Goal: Task Accomplishment & Management: Manage account settings

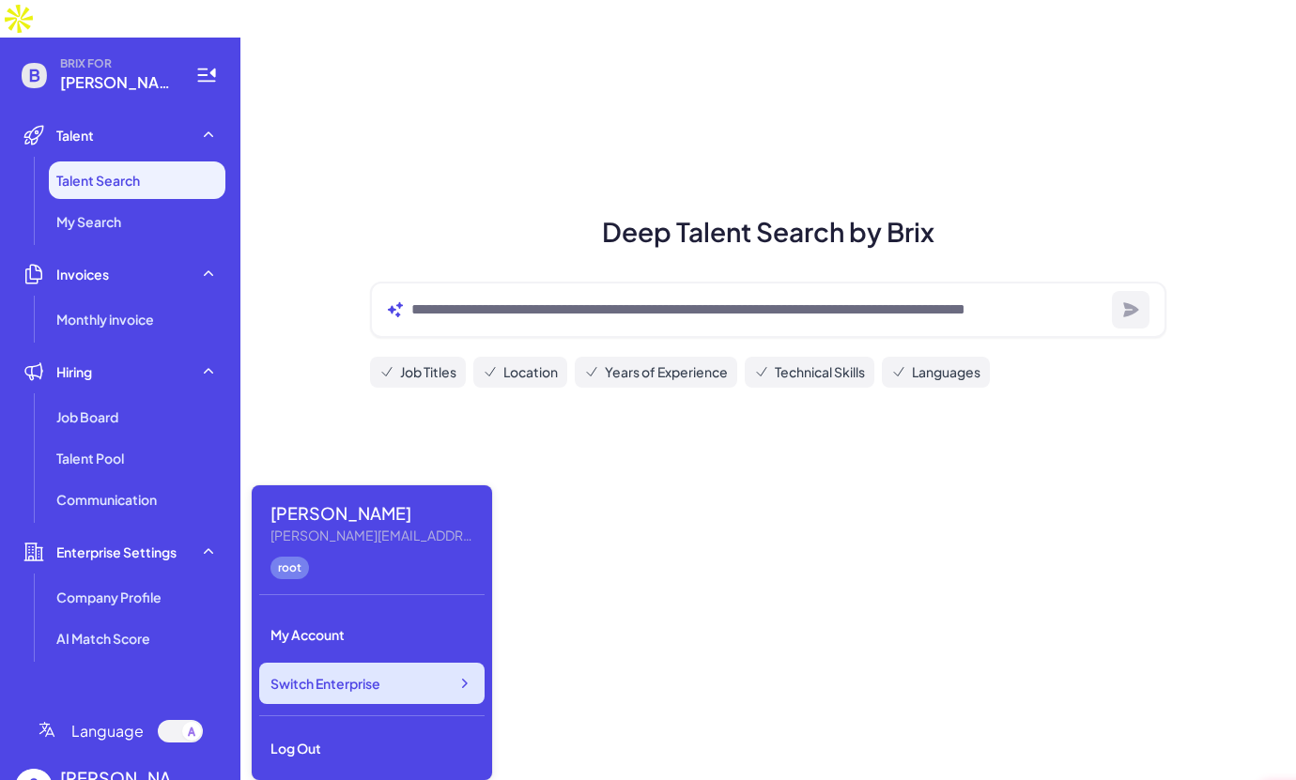
click at [421, 679] on div "Switch Enterprise" at bounding box center [371, 683] width 225 height 41
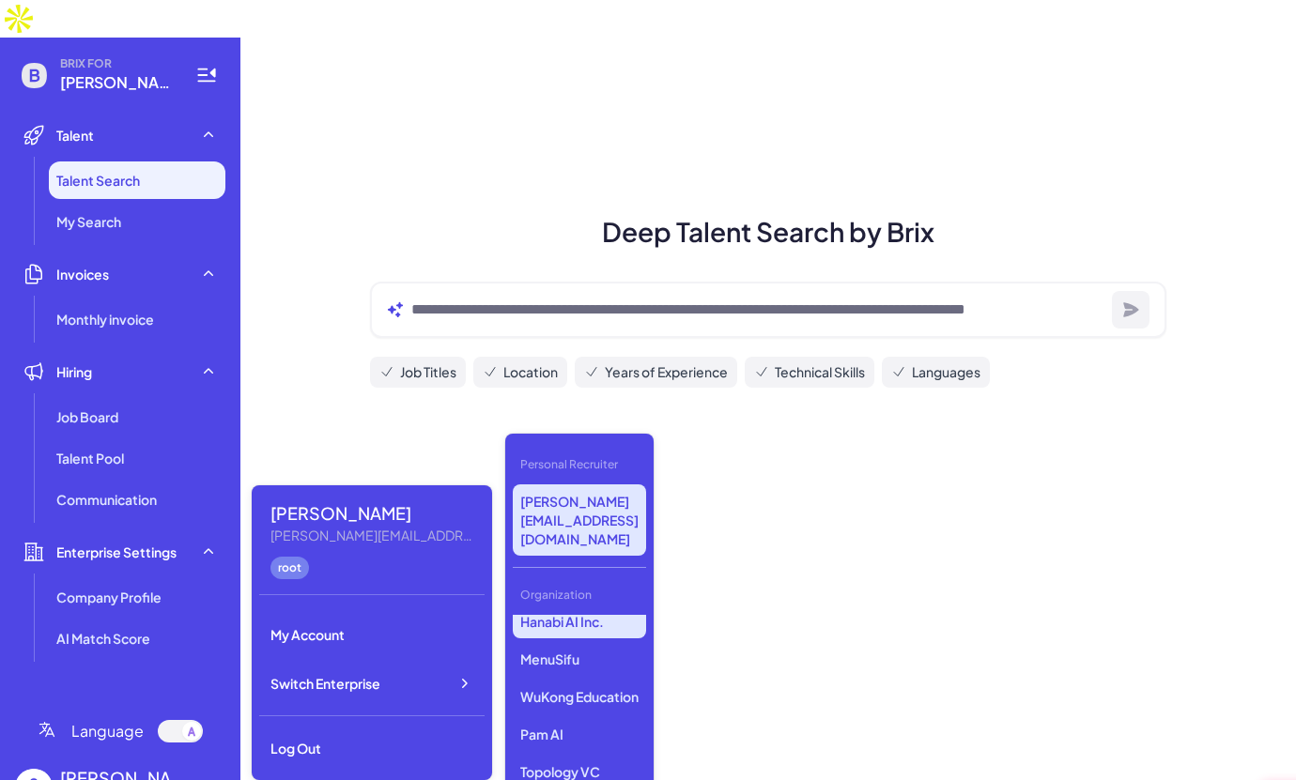
scroll to position [781, 0]
click at [577, 679] on p "WuKong Education" at bounding box center [579, 696] width 133 height 34
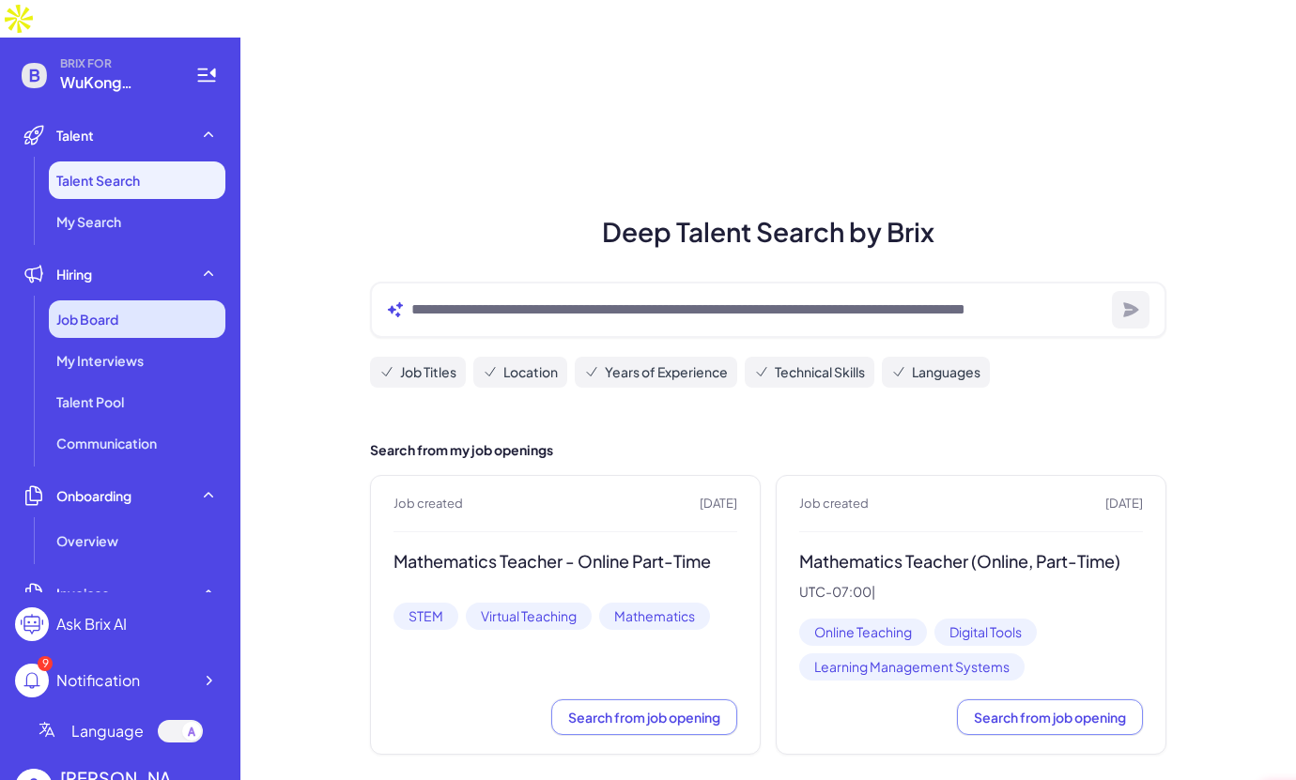
click at [138, 300] on div "Job Board" at bounding box center [137, 319] width 177 height 38
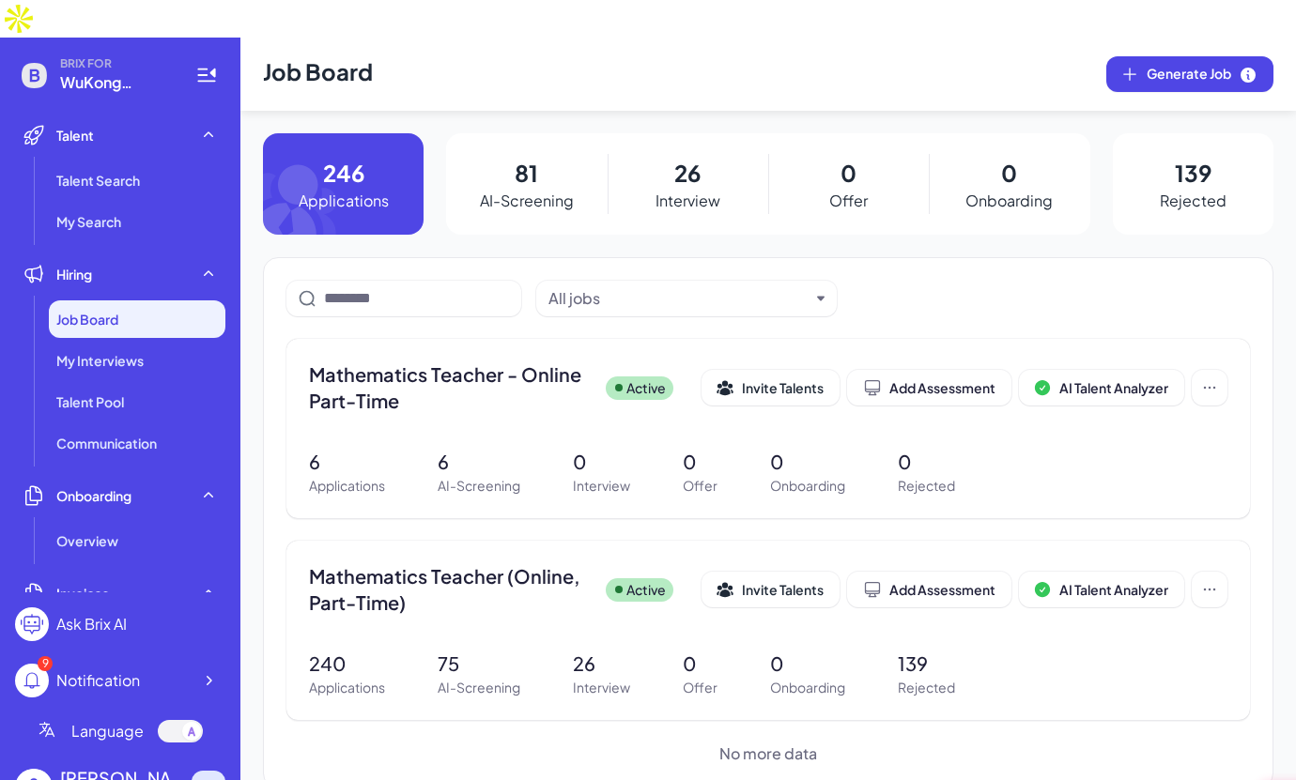
click at [205, 778] on icon at bounding box center [208, 787] width 19 height 19
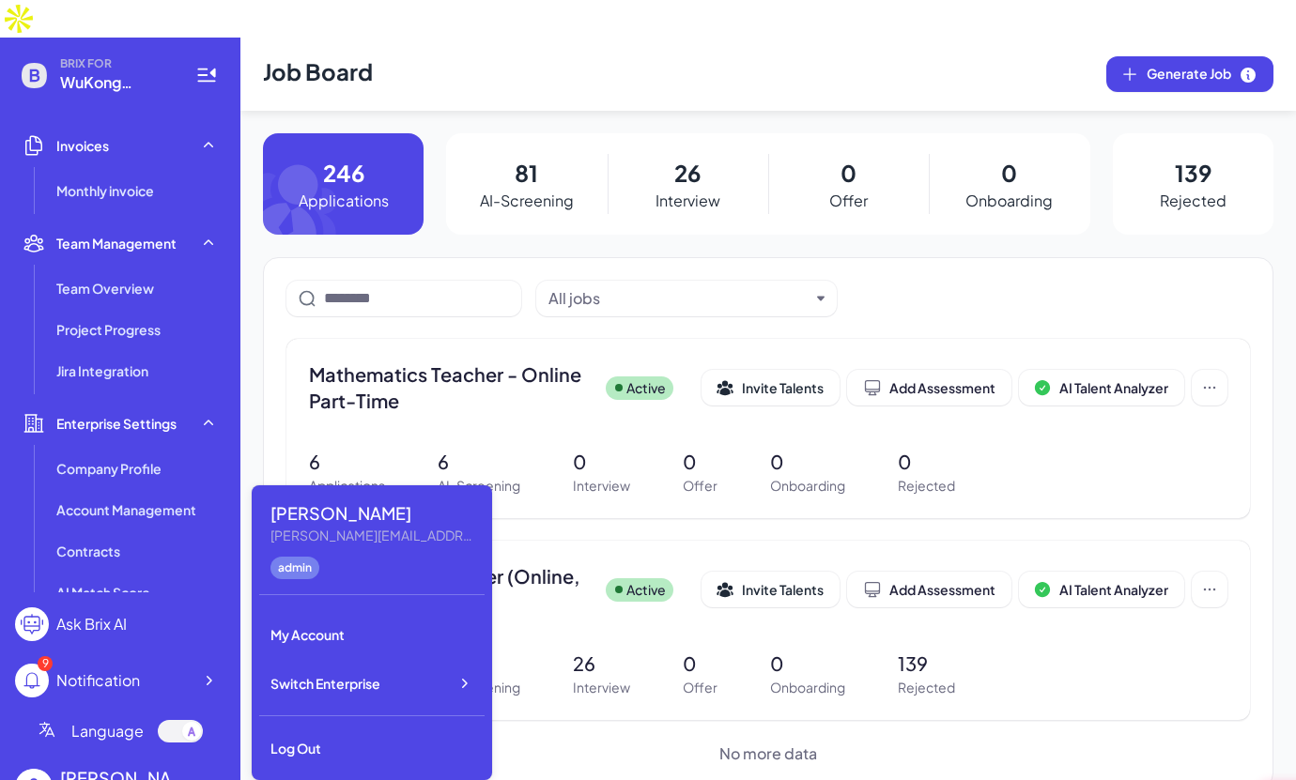
scroll to position [513, 0]
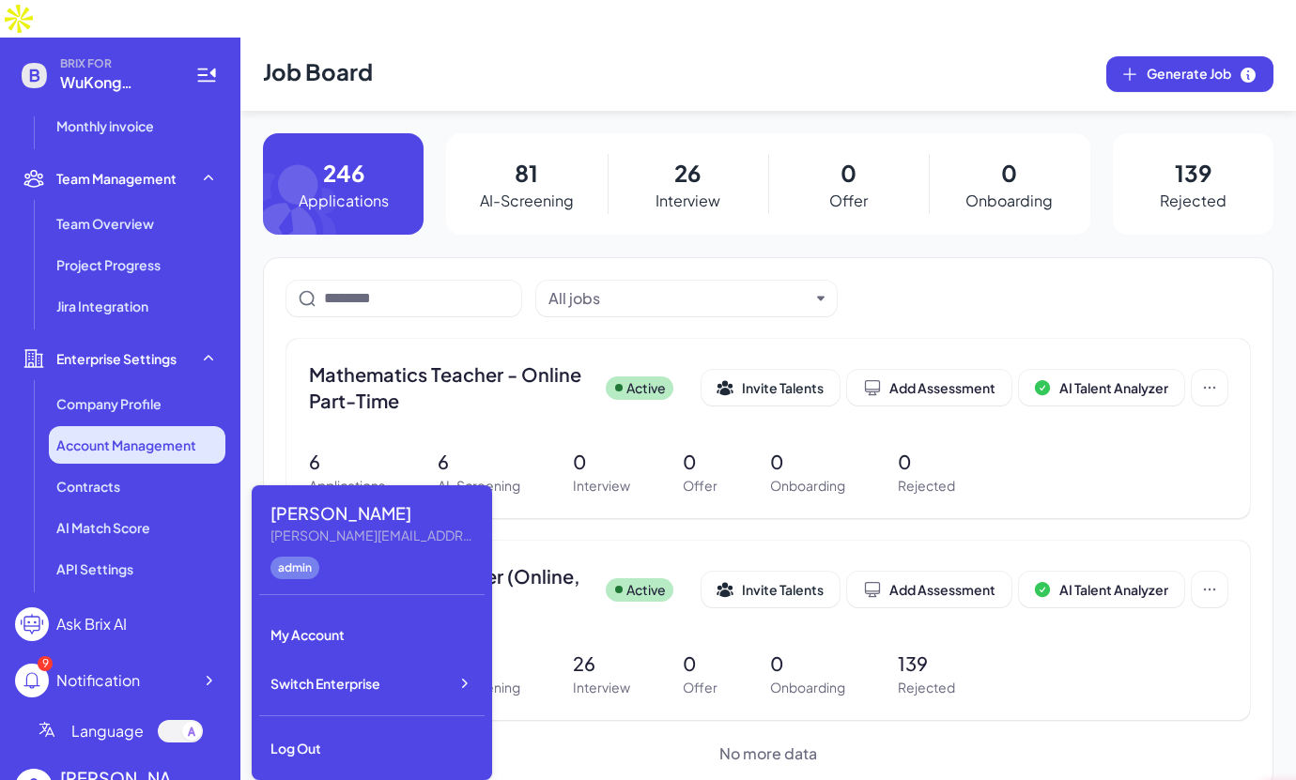
click at [146, 436] on span "Account Management" at bounding box center [126, 445] width 140 height 19
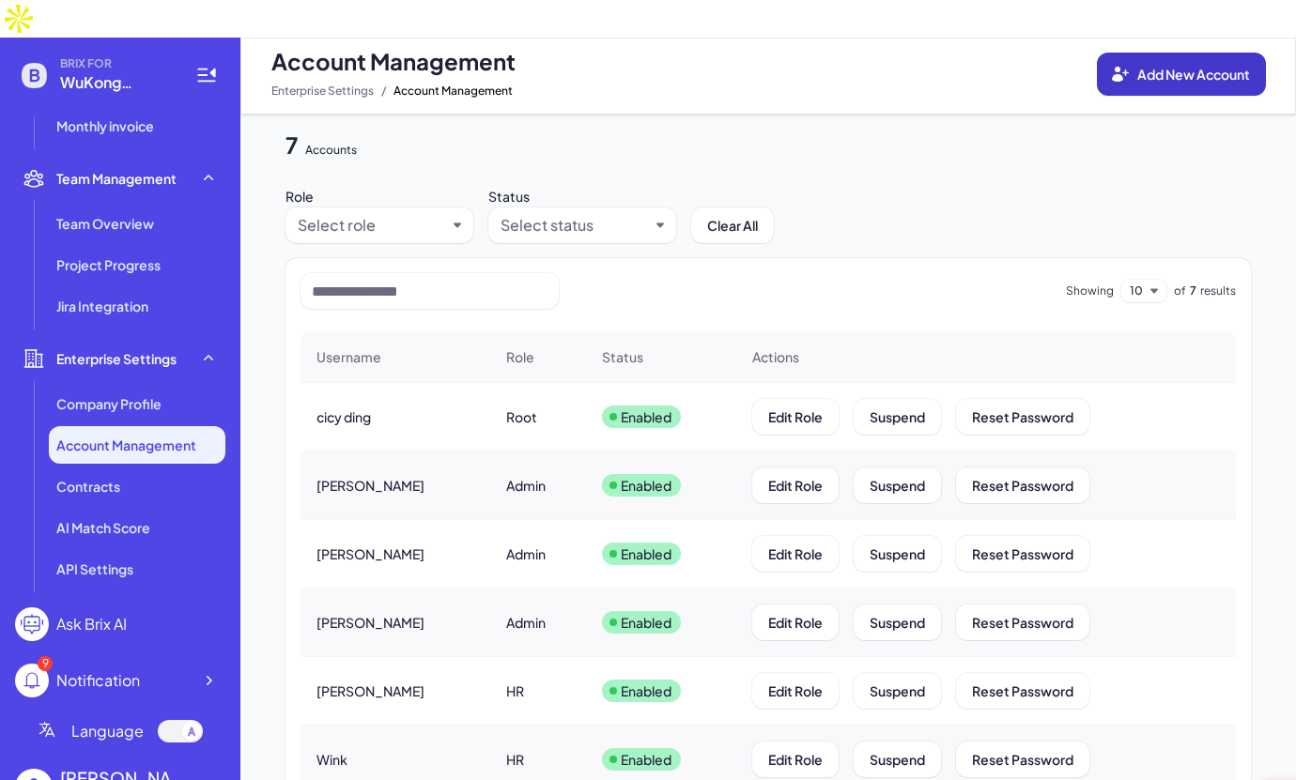
click at [1162, 53] on button "Add New Account" at bounding box center [1181, 74] width 169 height 43
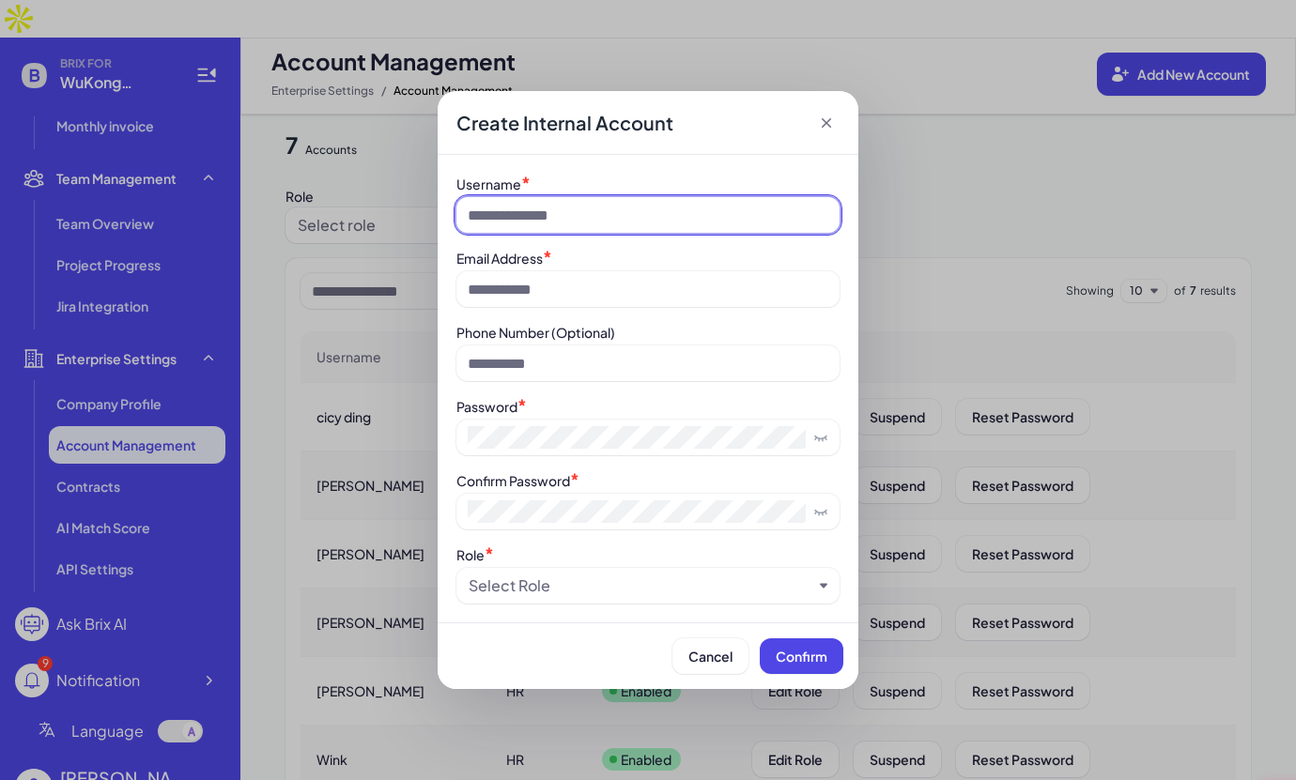
click at [532, 210] on input at bounding box center [647, 215] width 383 height 36
type input "******"
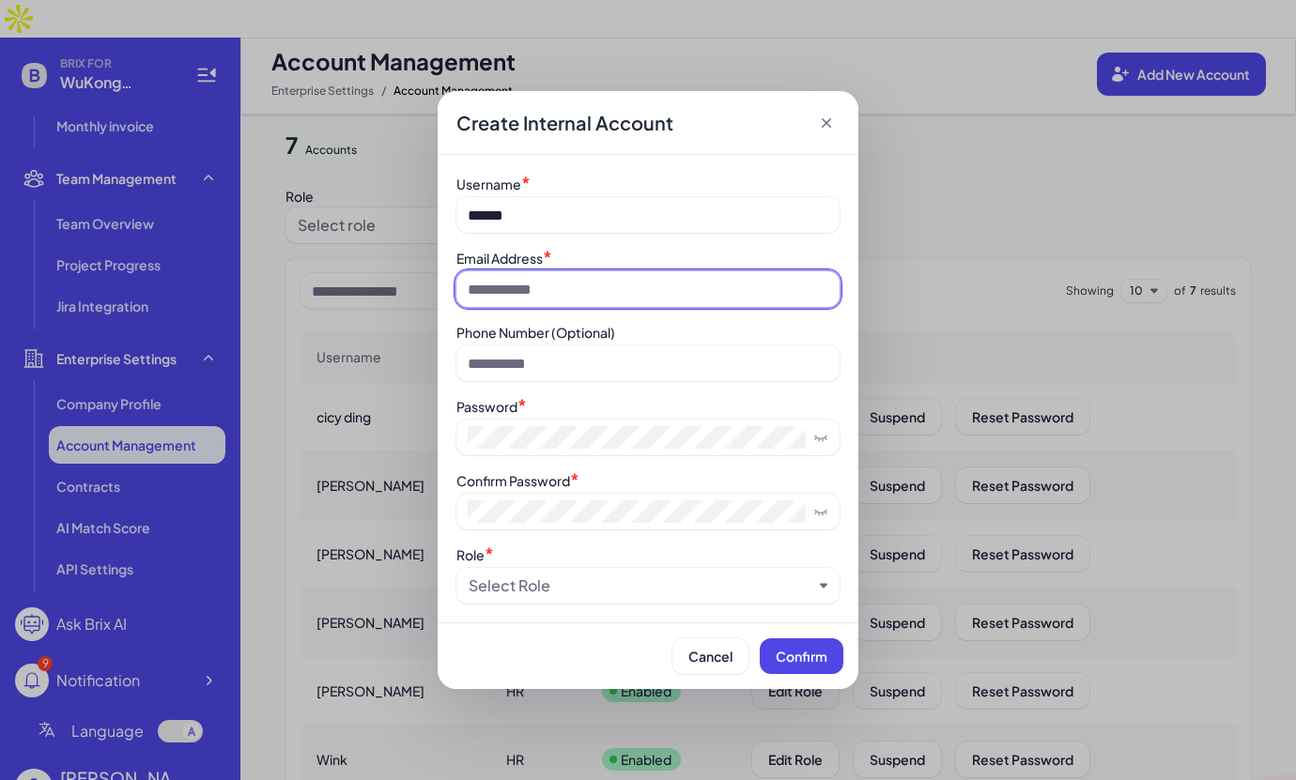
click at [540, 294] on input at bounding box center [647, 289] width 383 height 36
type input "**********"
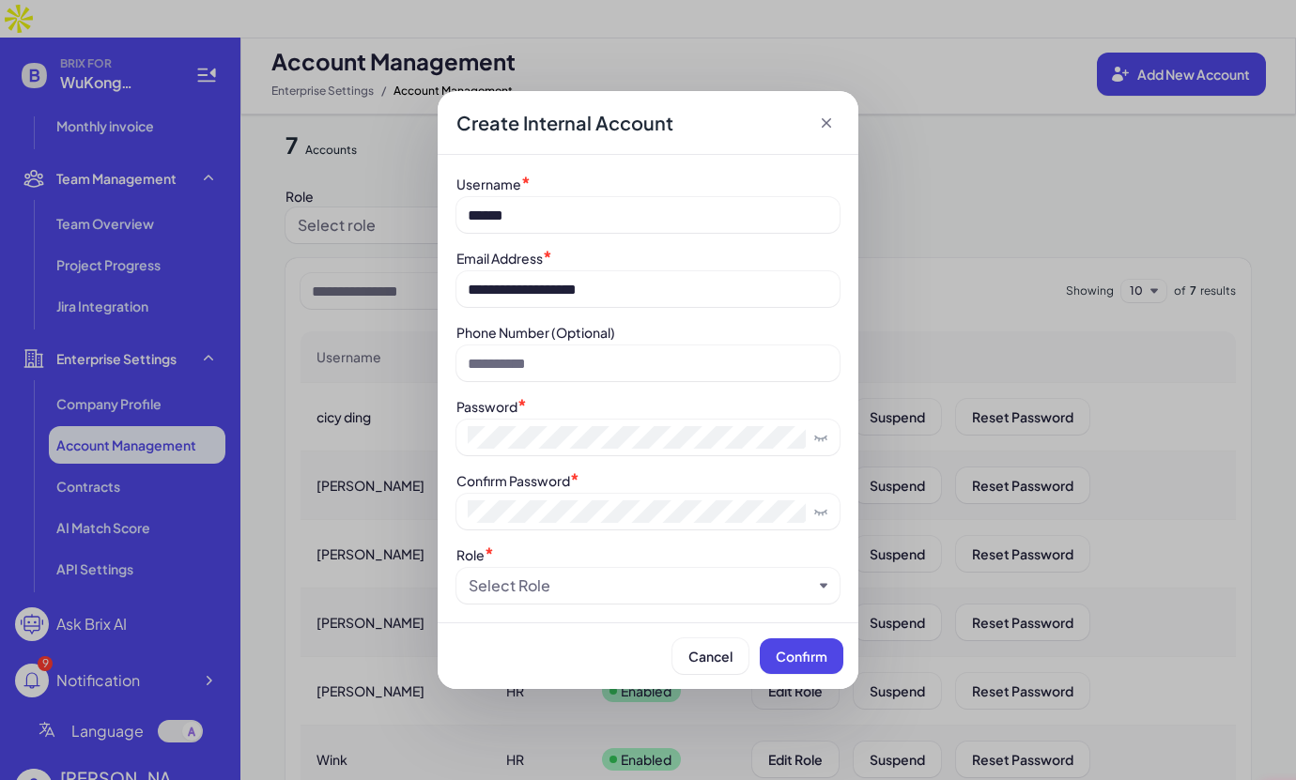
click at [544, 587] on div "Select Role" at bounding box center [510, 586] width 82 height 23
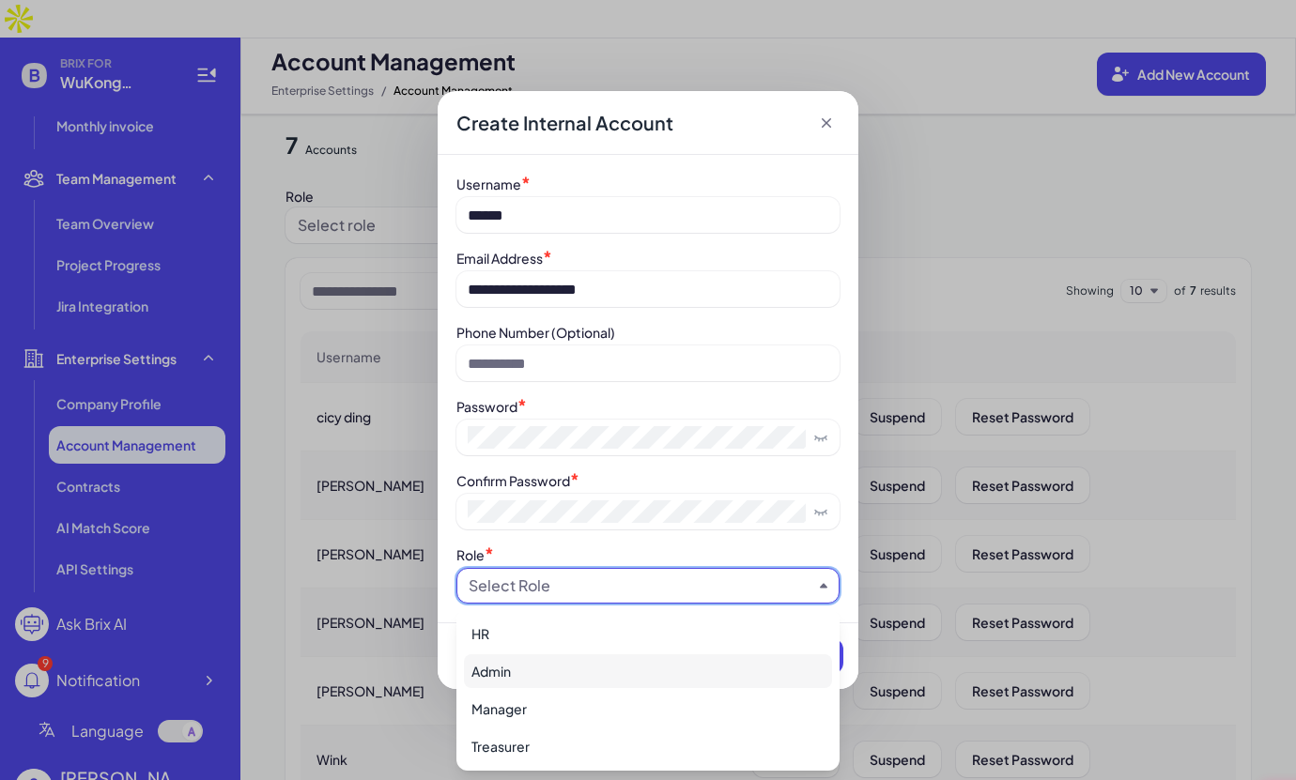
click at [531, 671] on div "Admin" at bounding box center [648, 671] width 368 height 34
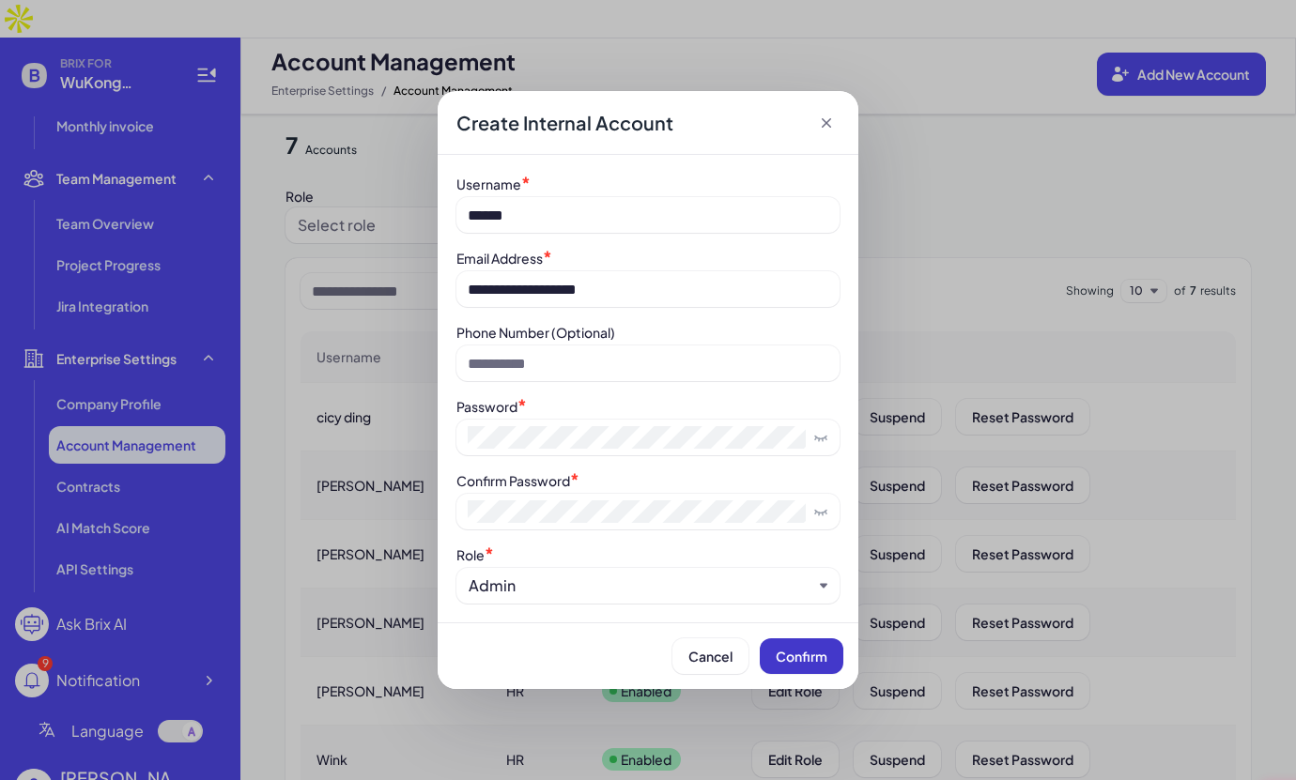
click at [794, 652] on span "Confirm" at bounding box center [802, 656] width 52 height 17
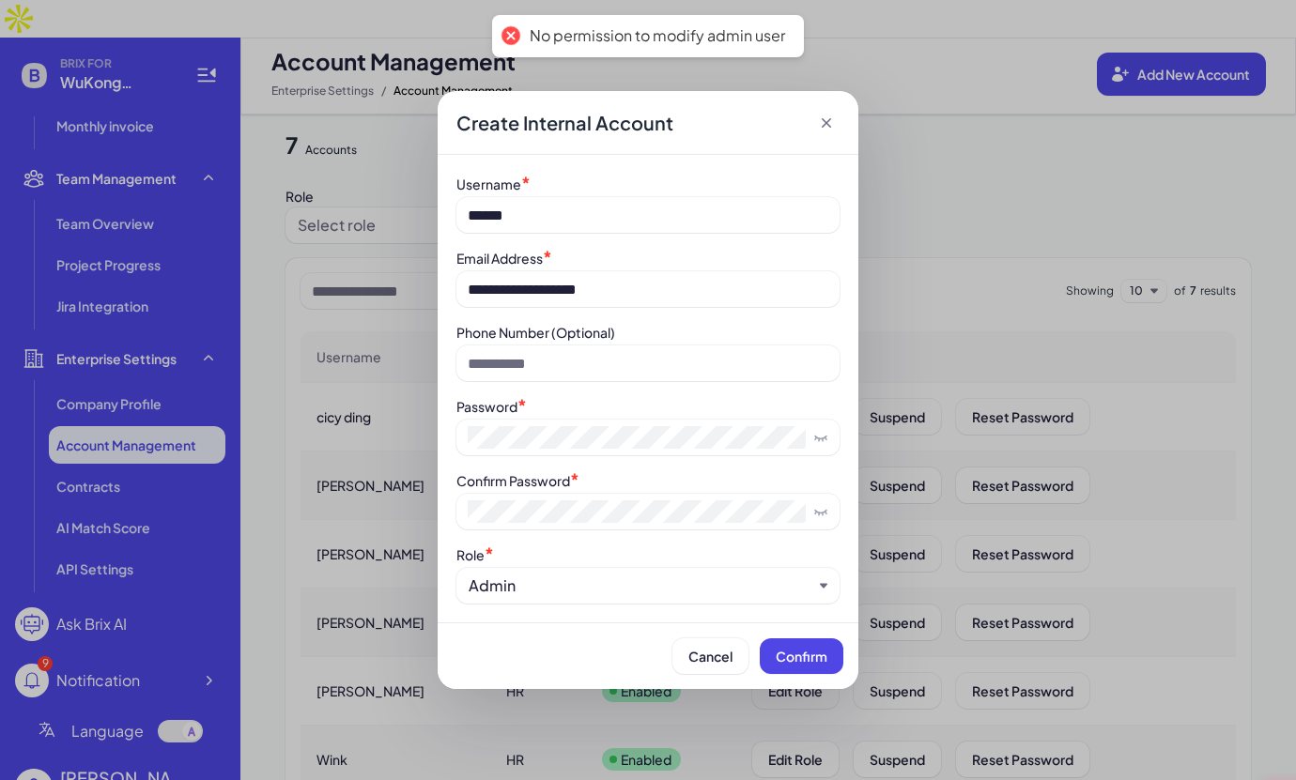
click at [541, 602] on div "Admin" at bounding box center [647, 586] width 383 height 36
click at [540, 600] on div "Admin" at bounding box center [647, 586] width 383 height 36
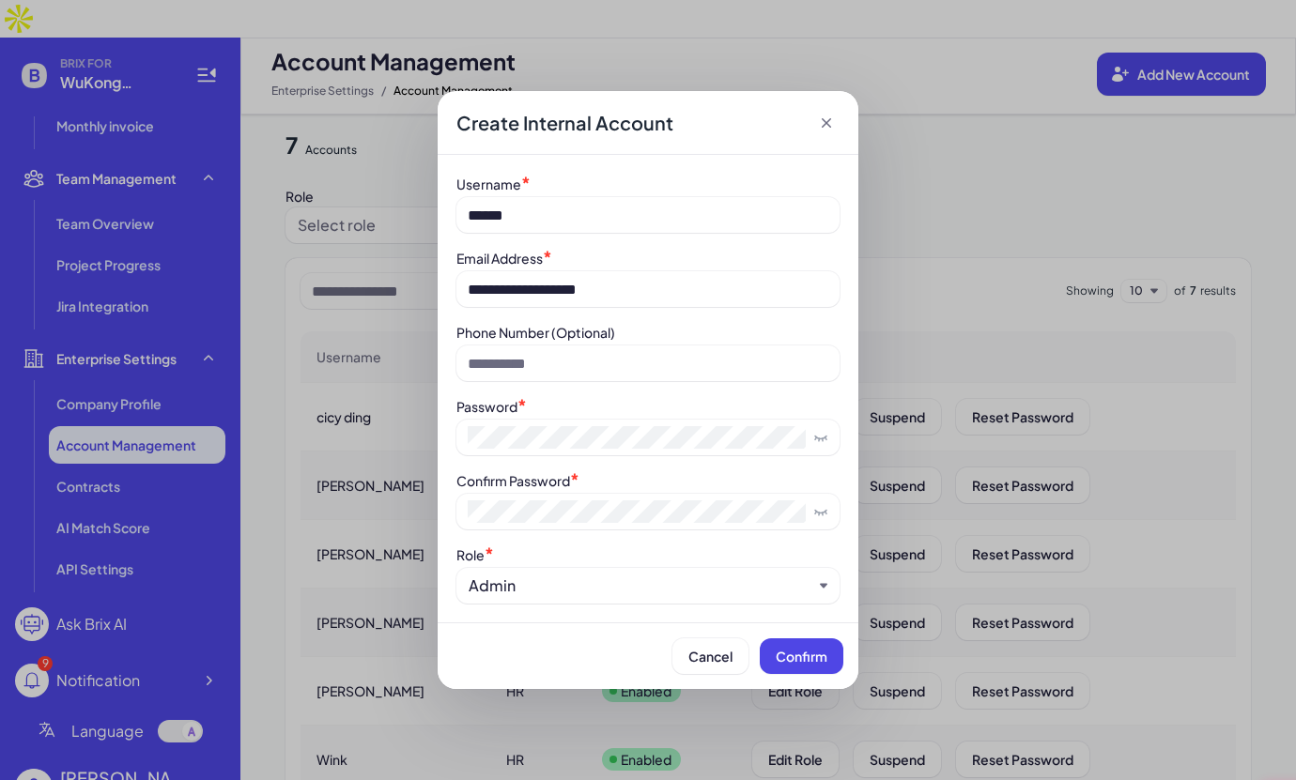
click at [548, 593] on div "Admin" at bounding box center [641, 586] width 344 height 23
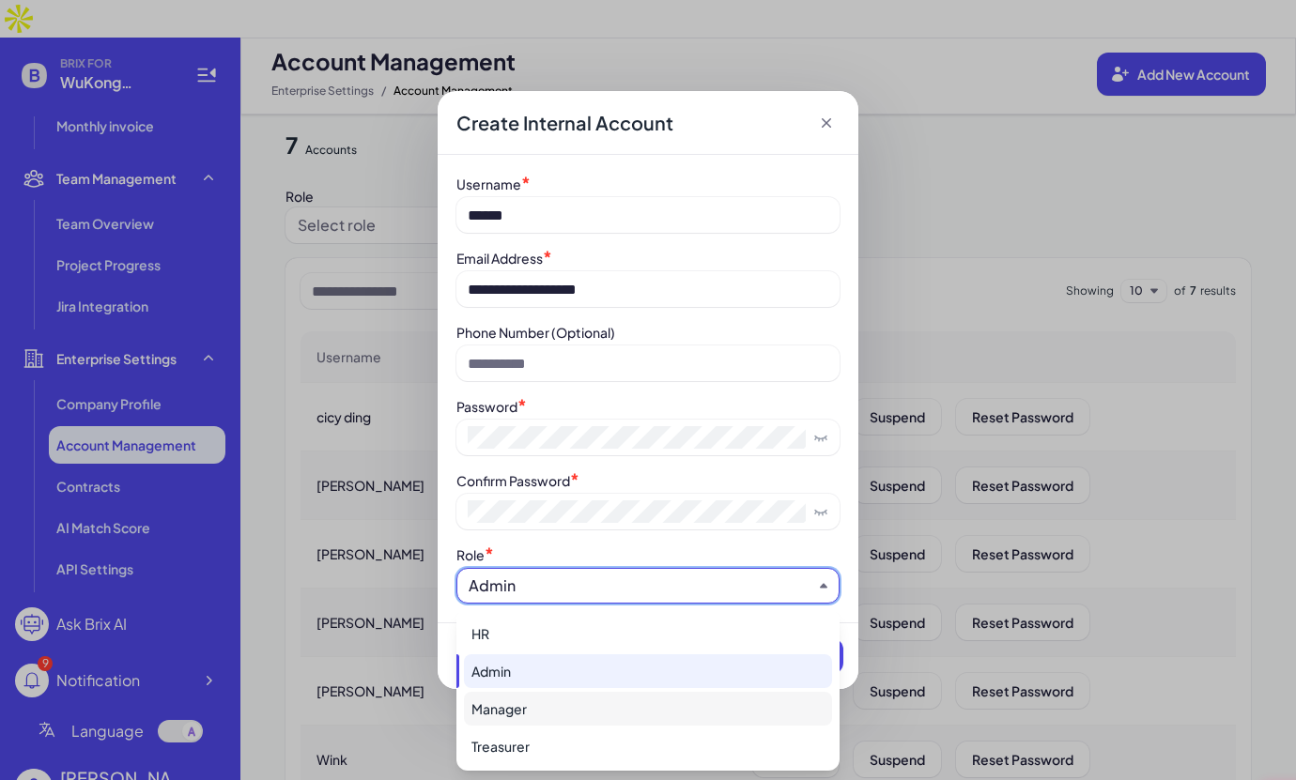
click at [530, 700] on div "Manager" at bounding box center [648, 709] width 368 height 34
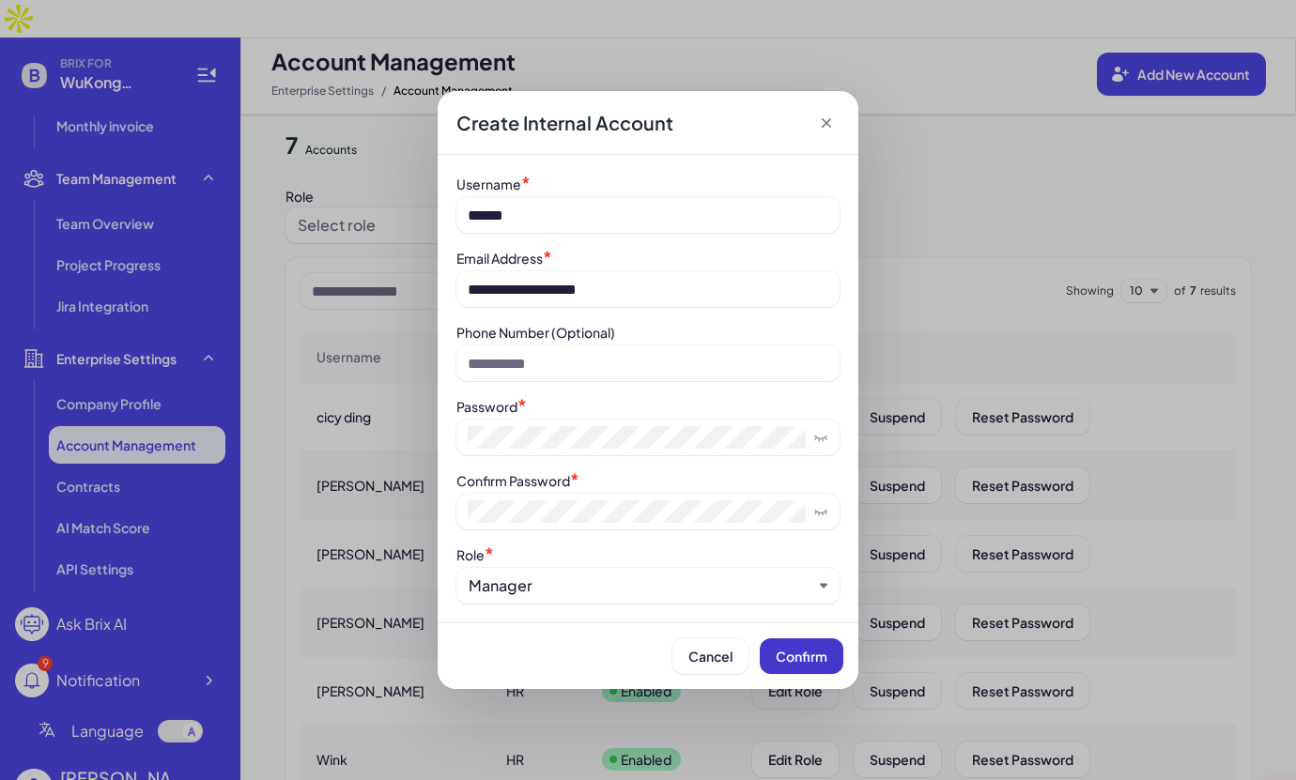
click at [784, 657] on span "Confirm" at bounding box center [802, 656] width 52 height 17
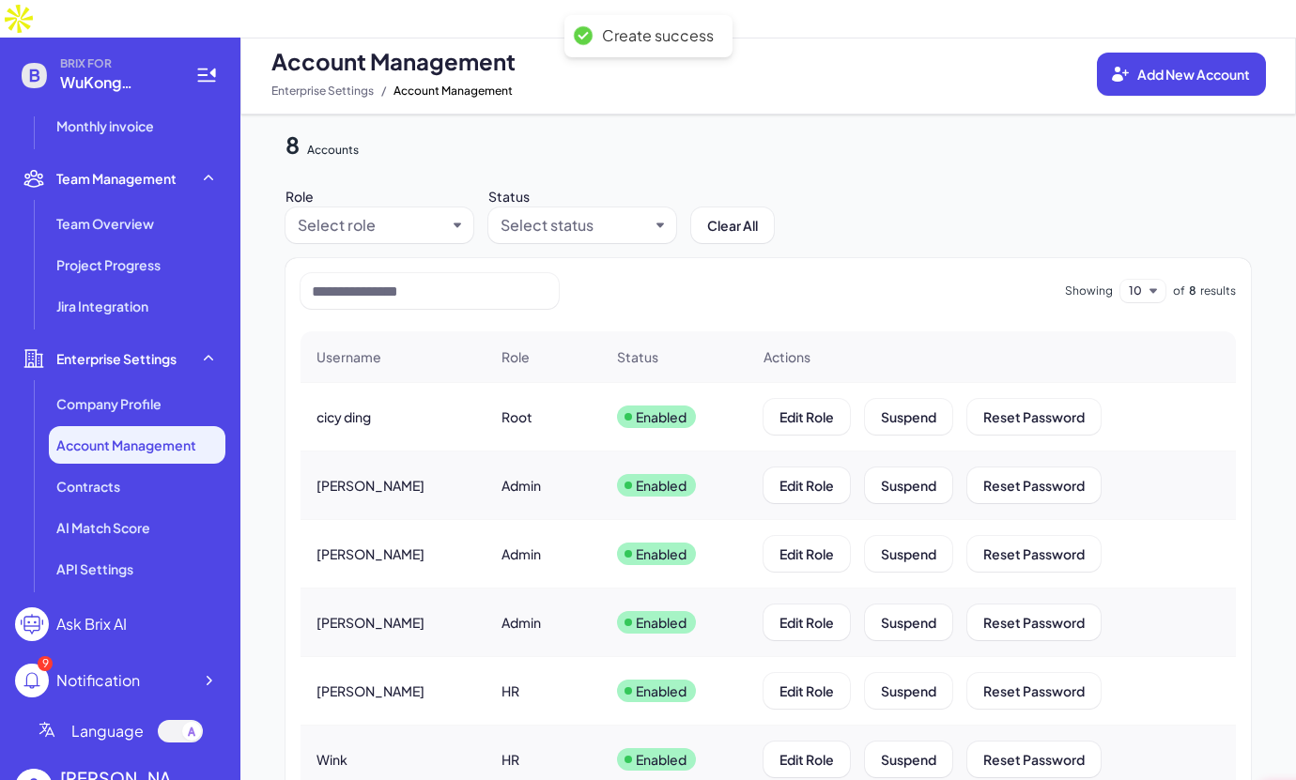
scroll to position [223, 0]
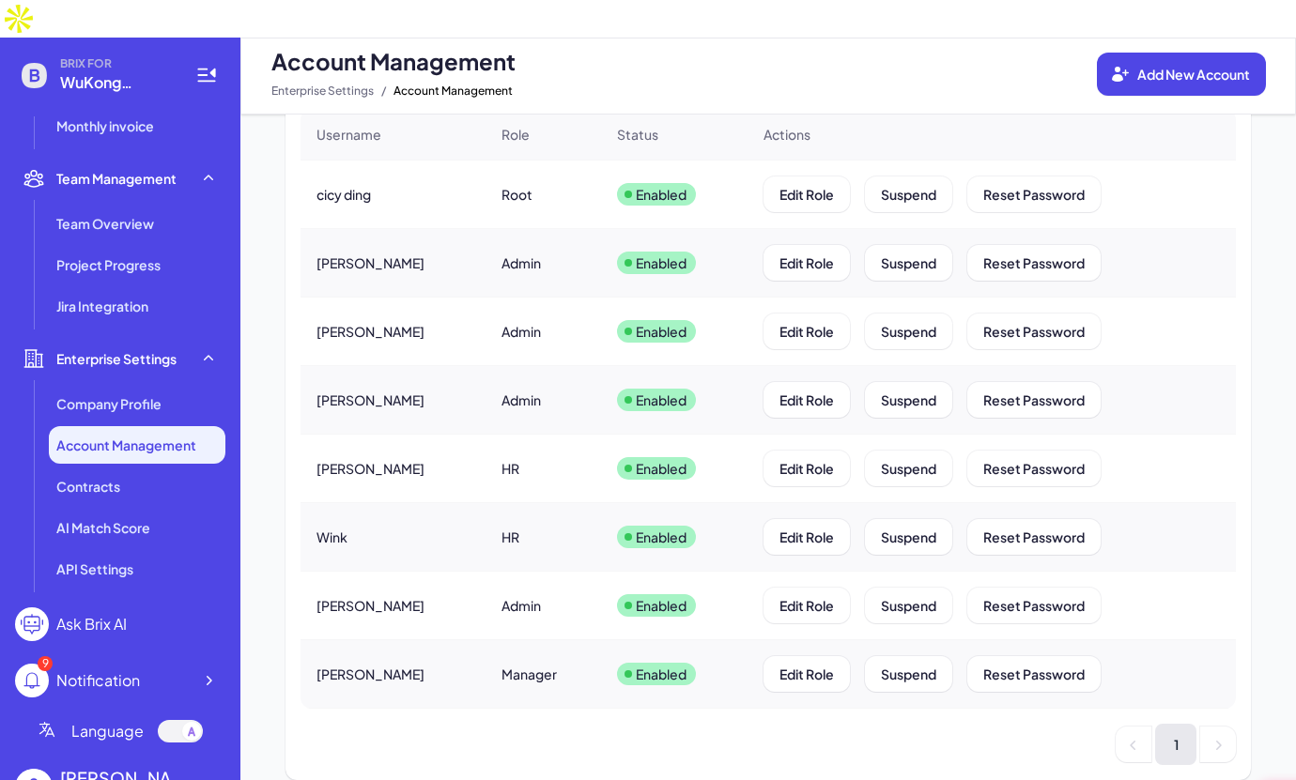
click at [746, 724] on div "1" at bounding box center [767, 744] width 935 height 41
drag, startPoint x: 341, startPoint y: 631, endPoint x: 643, endPoint y: 634, distance: 302.4
click at [644, 640] on tr "Maggie Manager Enabled Edit Role Suspend Reset Password" at bounding box center [767, 674] width 935 height 69
click at [643, 665] on p "Enabled" at bounding box center [661, 674] width 51 height 19
click at [796, 666] on span "Edit Role" at bounding box center [806, 674] width 54 height 17
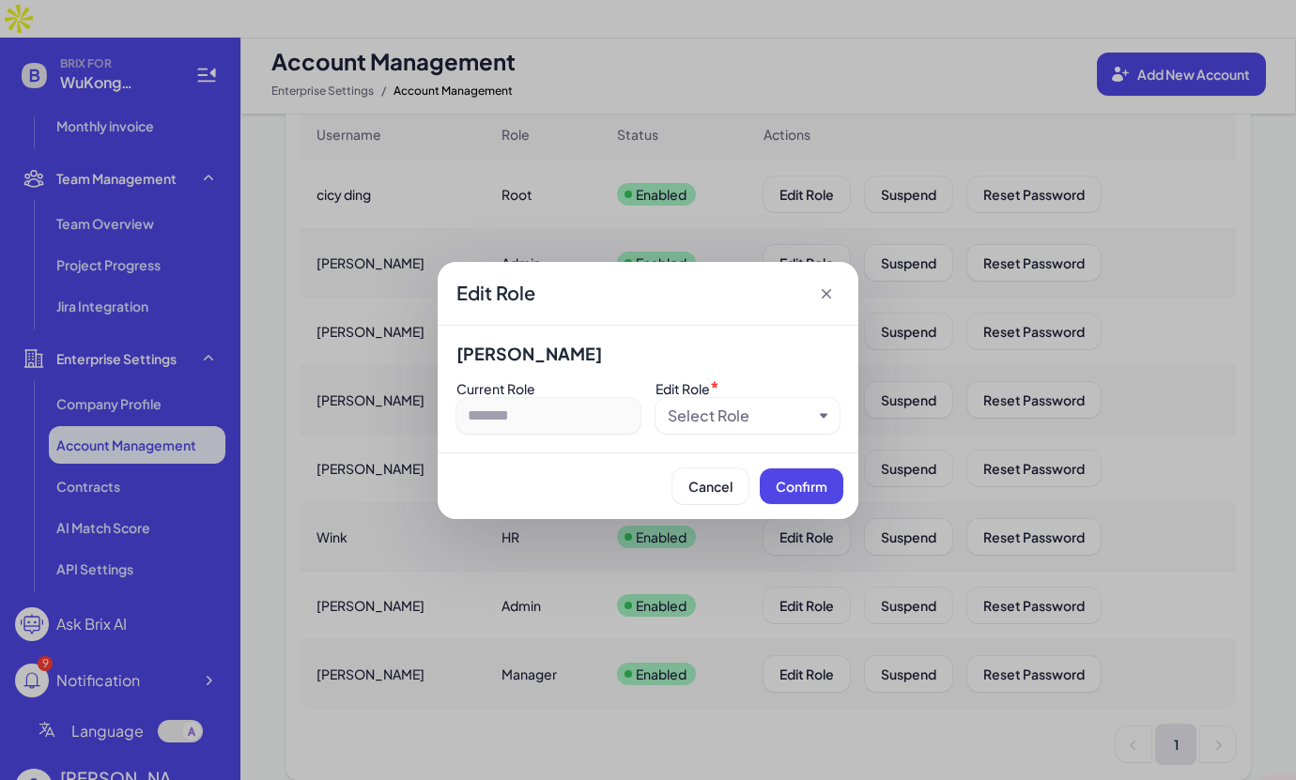
click at [733, 418] on div "Select Role" at bounding box center [709, 416] width 82 height 23
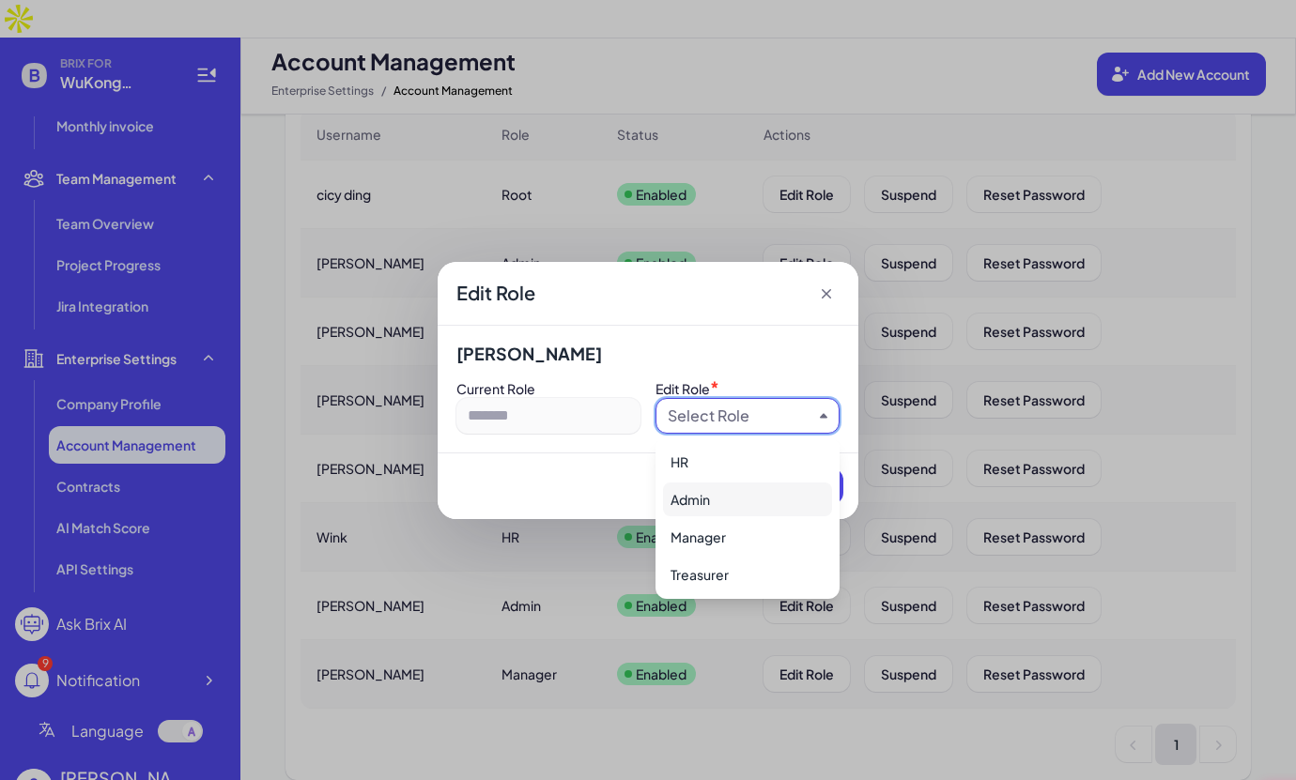
click at [732, 496] on div "Admin" at bounding box center [747, 500] width 169 height 34
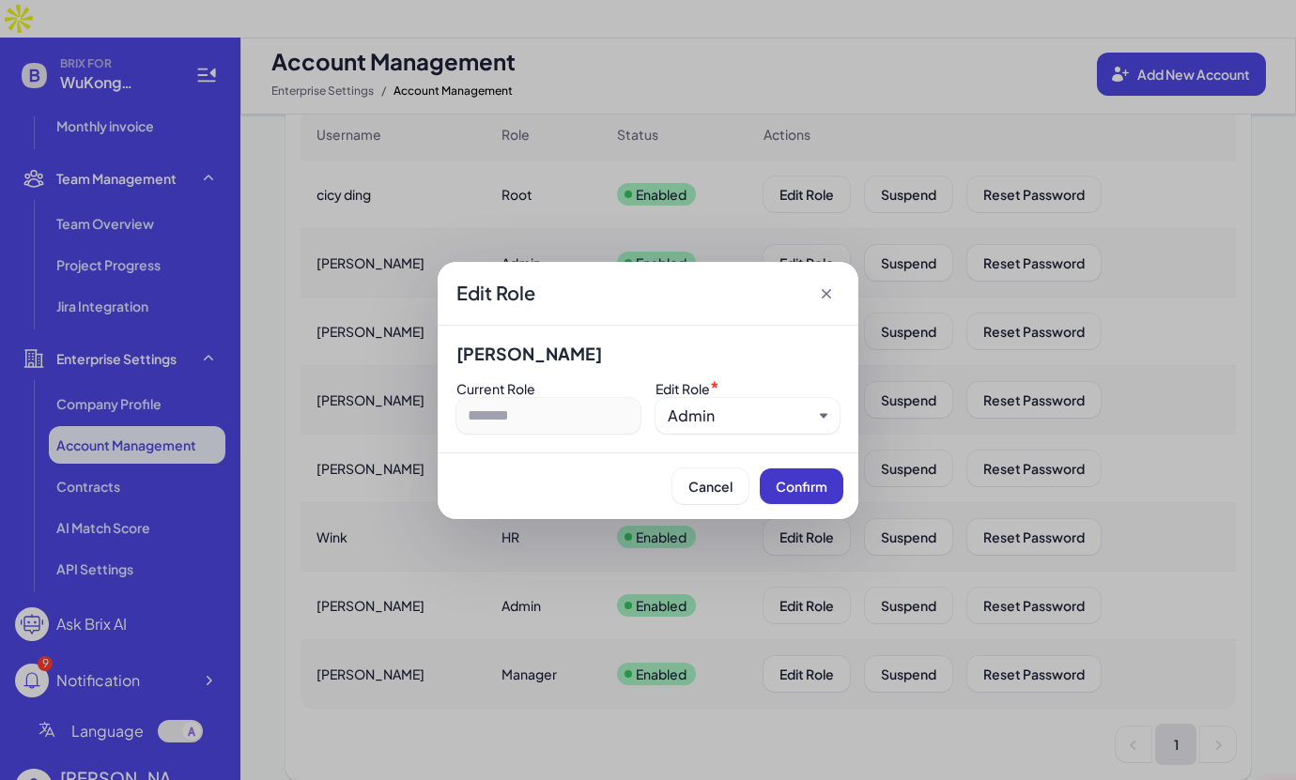
click at [807, 489] on span "Confirm" at bounding box center [802, 486] width 52 height 17
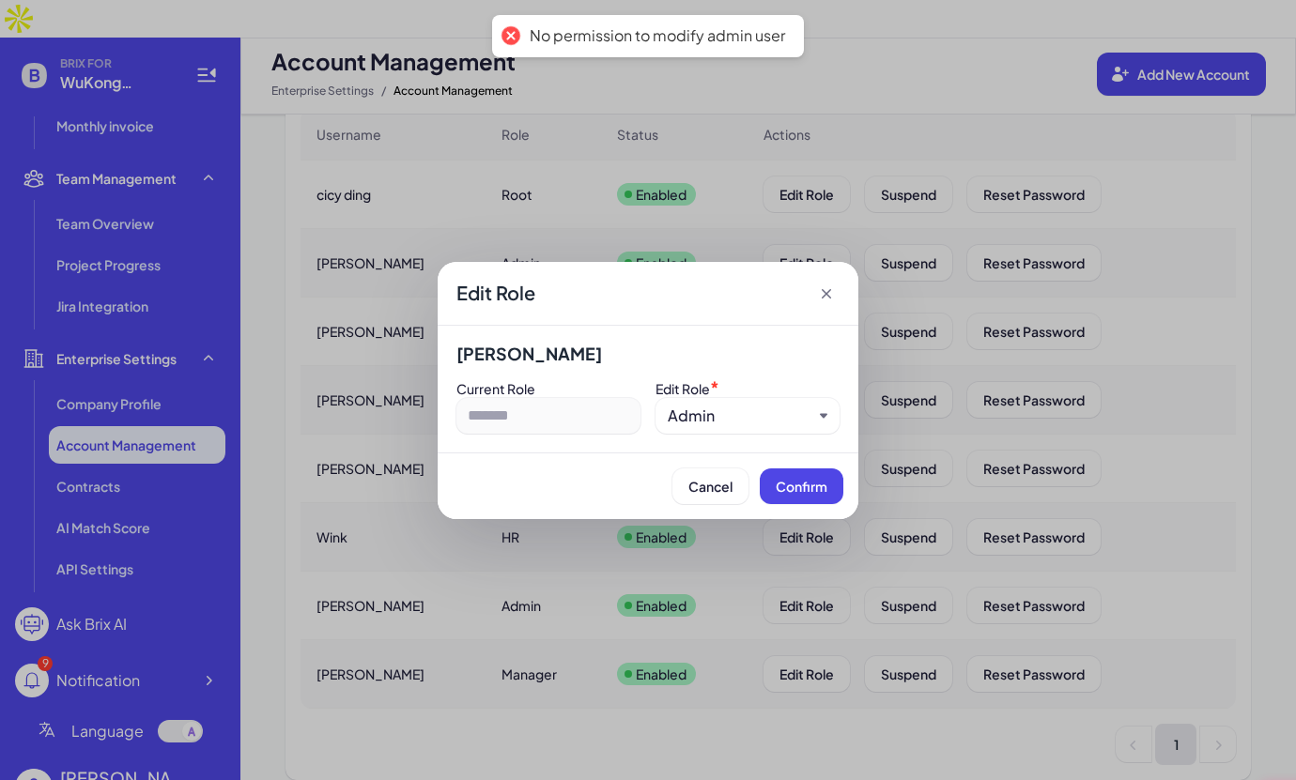
click at [828, 291] on icon at bounding box center [826, 294] width 19 height 19
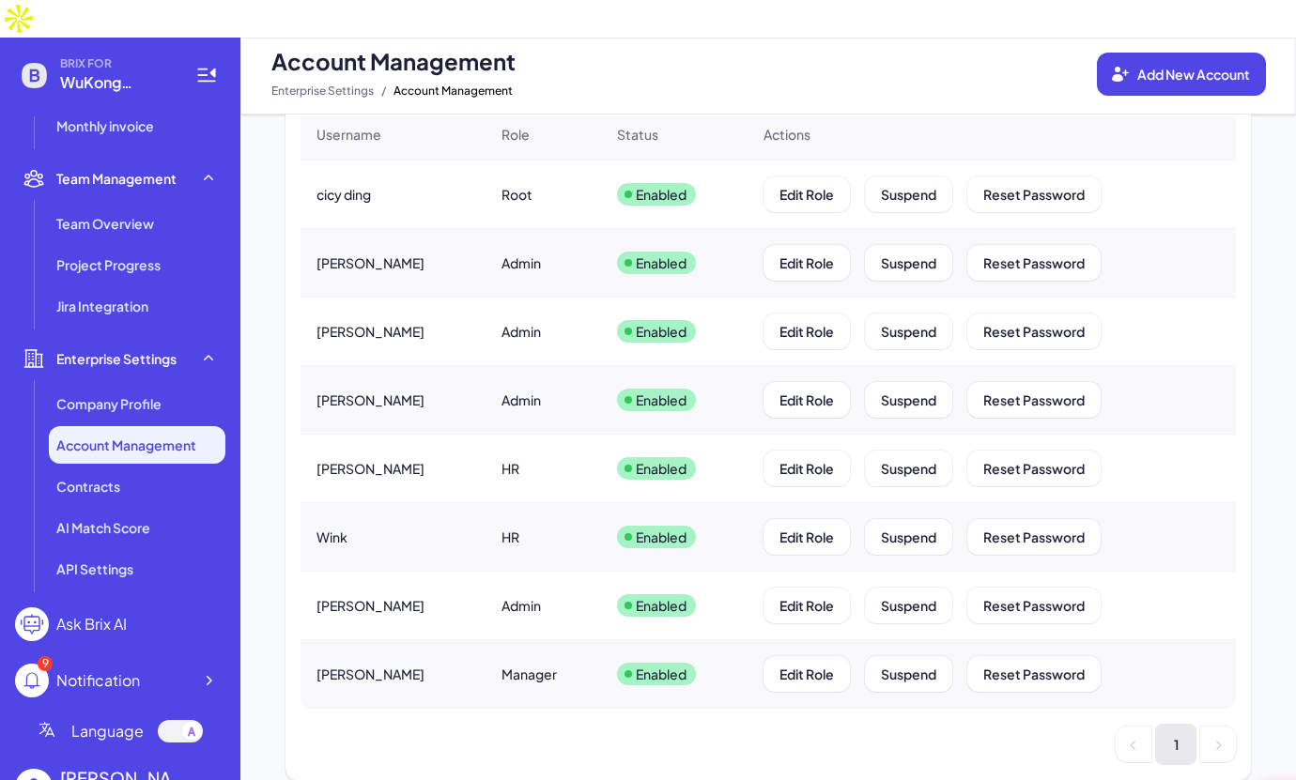
click at [531, 741] on div "Showing 10 of 8 results Username Role Status Actions cicy ding Root Enabled Edi…" at bounding box center [767, 408] width 965 height 745
click at [534, 746] on div "8 Accounts Role Select role Status Select status Clear All Showing 10 of 8 resu…" at bounding box center [767, 466] width 1055 height 703
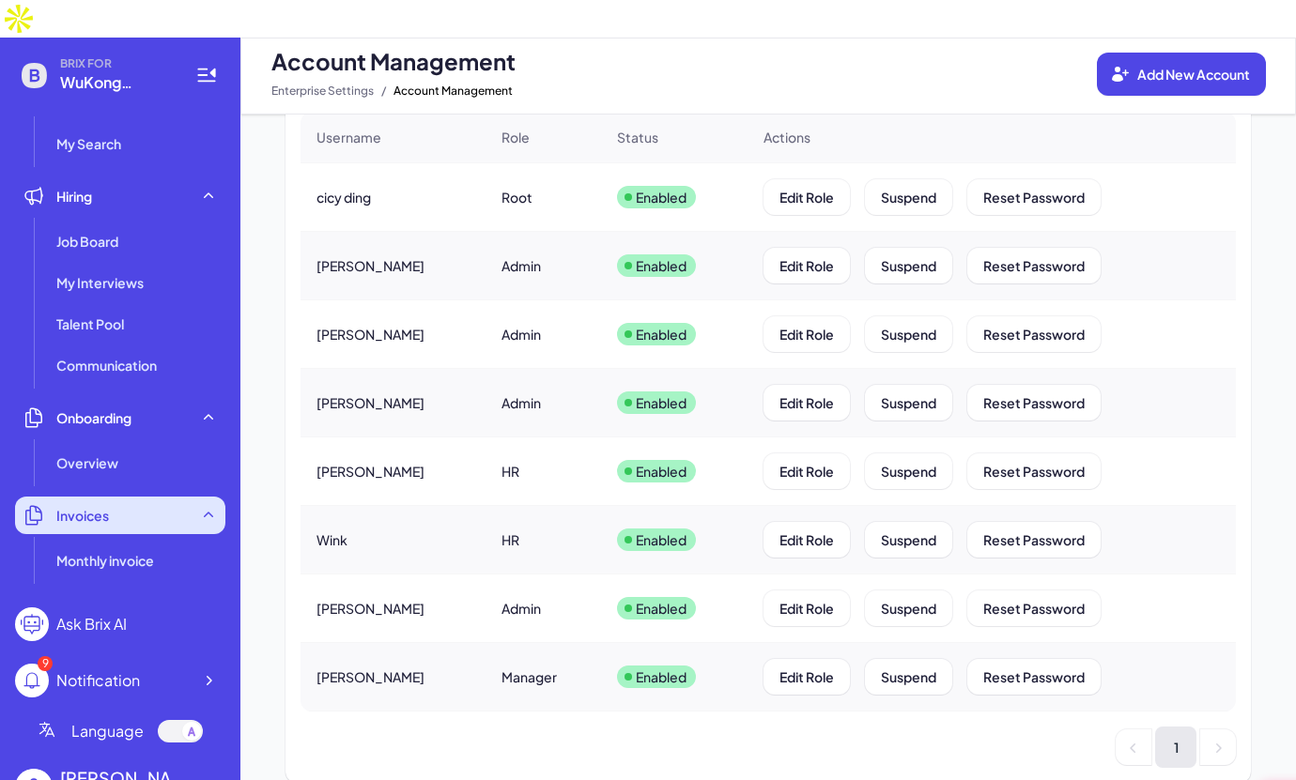
scroll to position [0, 0]
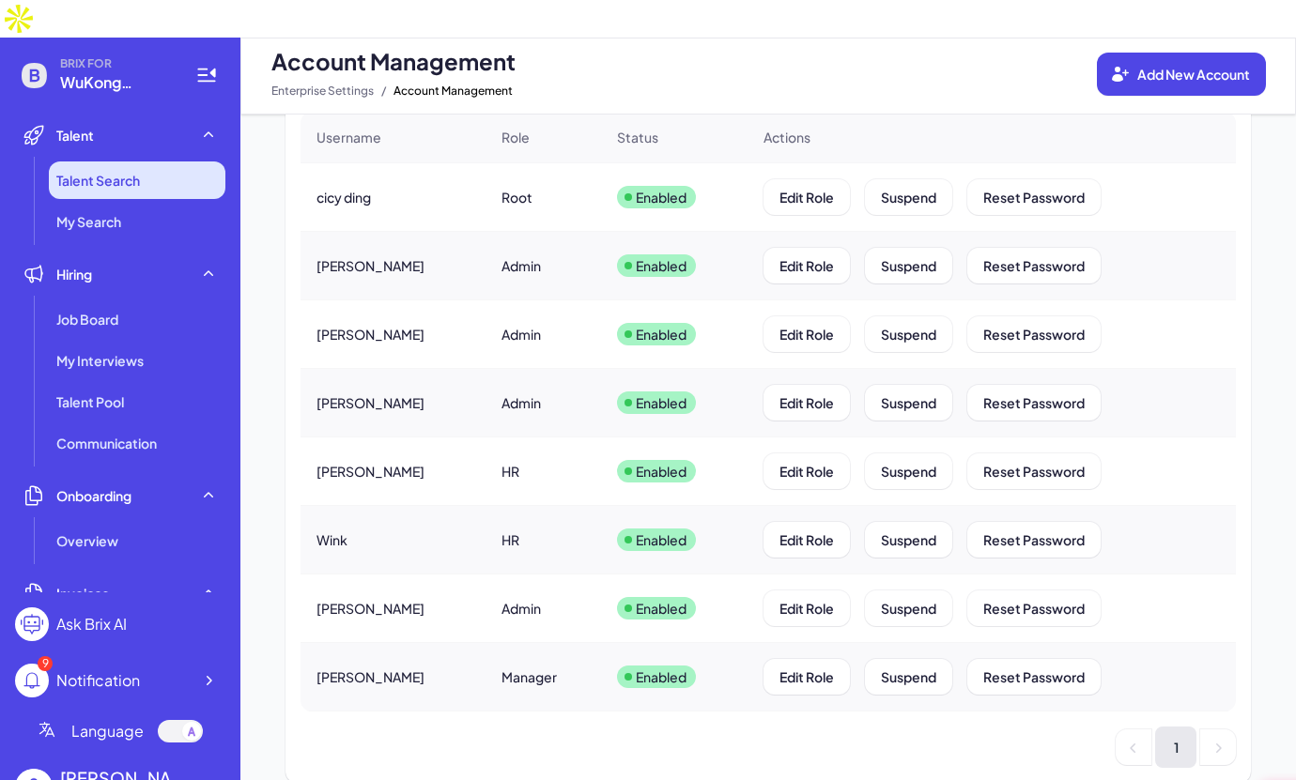
click at [138, 171] on span "Talent Search" at bounding box center [98, 180] width 84 height 19
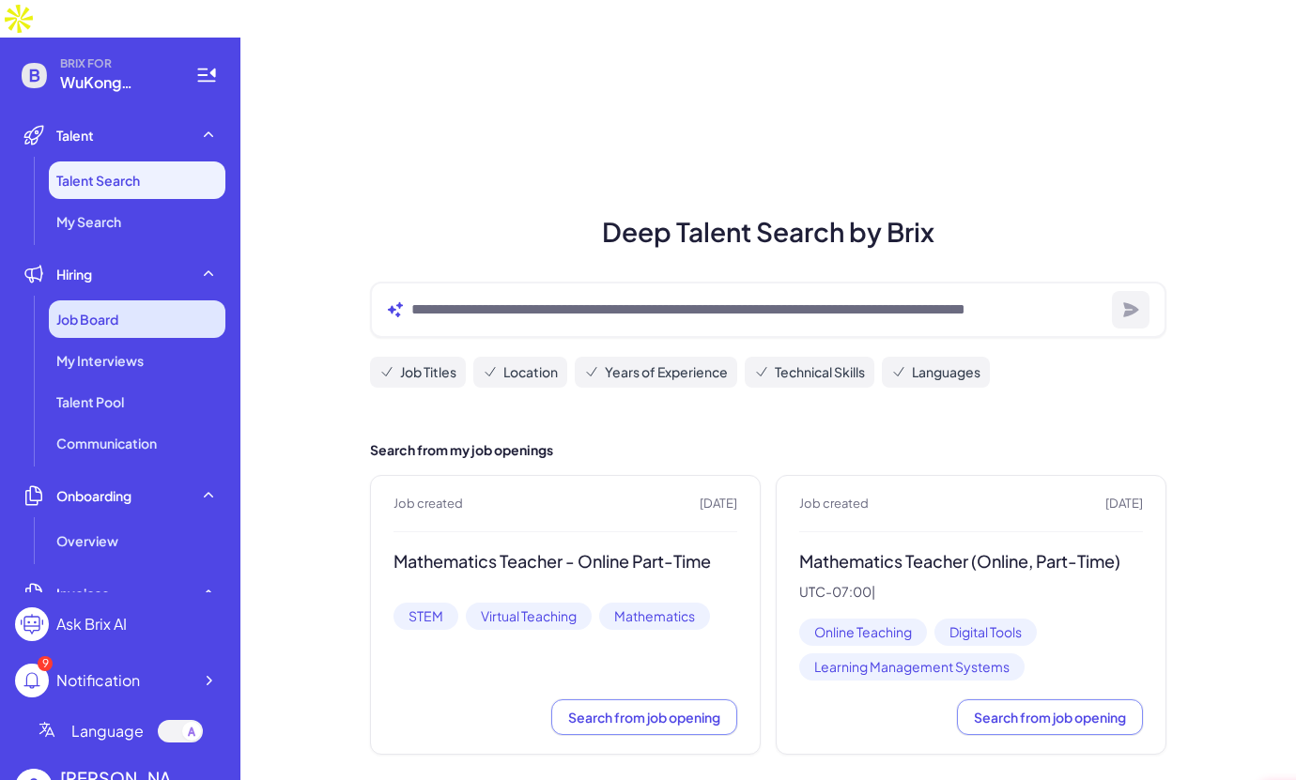
click at [137, 300] on div "Job Board" at bounding box center [137, 319] width 177 height 38
